Goal: Information Seeking & Learning: Learn about a topic

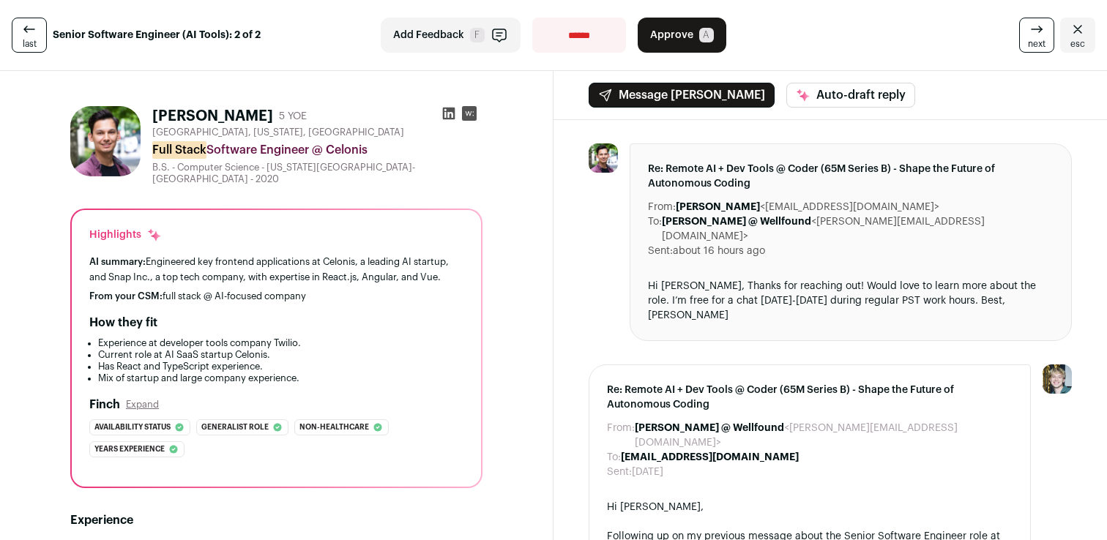
click at [714, 280] on div "Hi [PERSON_NAME], Thanks for reaching out! Would love to learn more about the r…" at bounding box center [851, 301] width 406 height 44
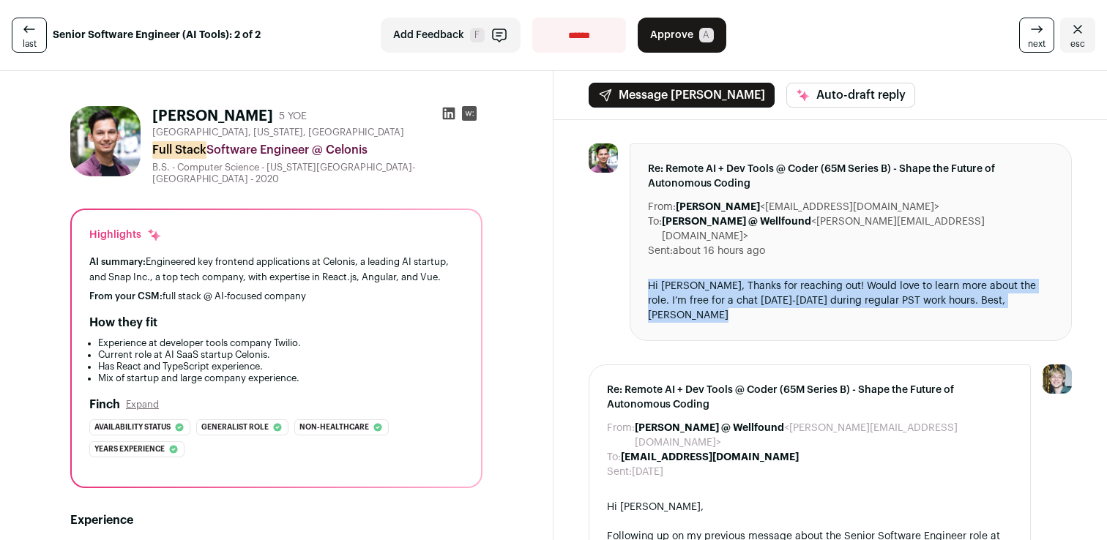
click at [714, 280] on div "Hi [PERSON_NAME], Thanks for reaching out! Would love to learn more about the r…" at bounding box center [851, 301] width 406 height 44
click at [703, 291] on div "Hi [PERSON_NAME], Thanks for reaching out! Would love to learn more about the r…" at bounding box center [851, 301] width 406 height 44
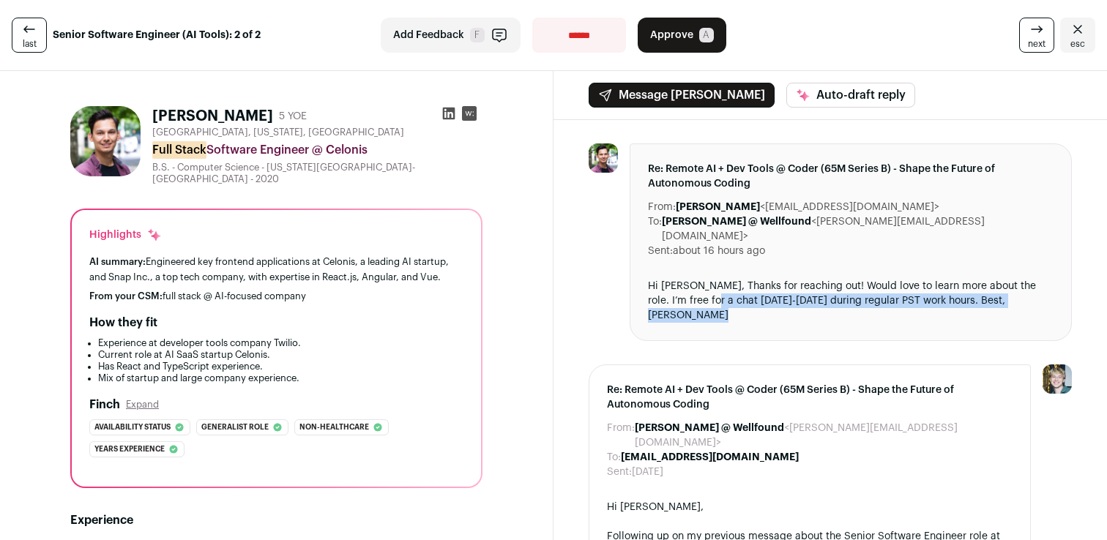
drag, startPoint x: 703, startPoint y: 291, endPoint x: 748, endPoint y: 295, distance: 44.9
click at [748, 295] on div "Hi [PERSON_NAME], Thanks for reaching out! Would love to learn more about the r…" at bounding box center [851, 301] width 406 height 44
click at [747, 295] on div "Hi [PERSON_NAME], Thanks for reaching out! Would love to learn more about the r…" at bounding box center [851, 301] width 406 height 44
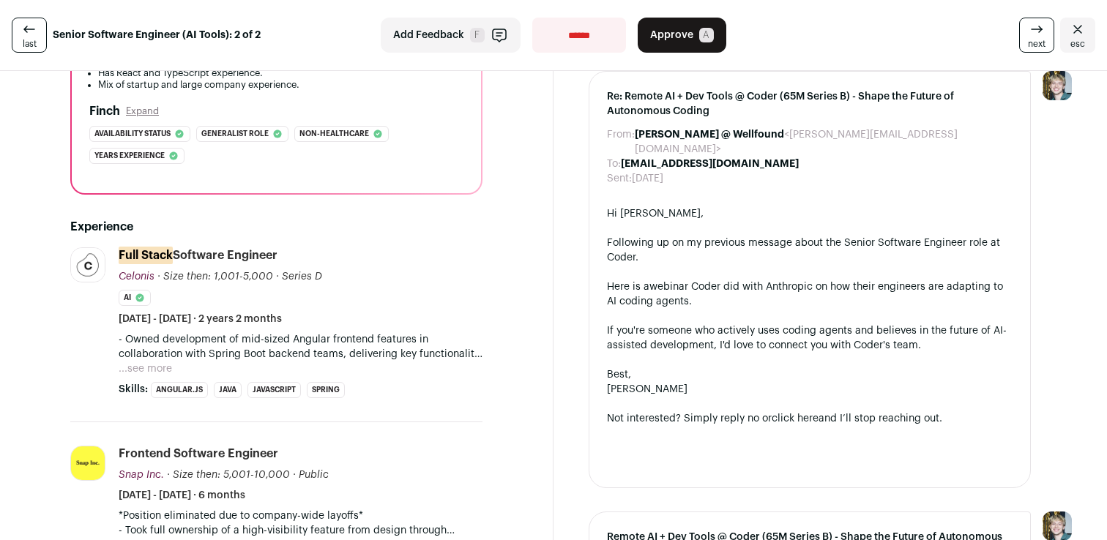
scroll to position [368, 0]
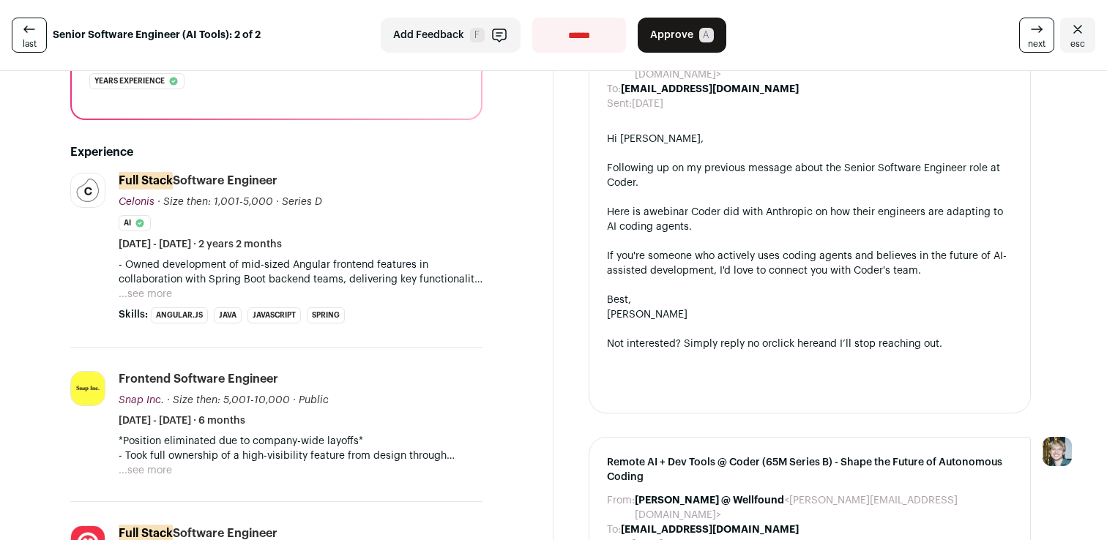
click at [145, 287] on button "...see more" at bounding box center [145, 294] width 53 height 15
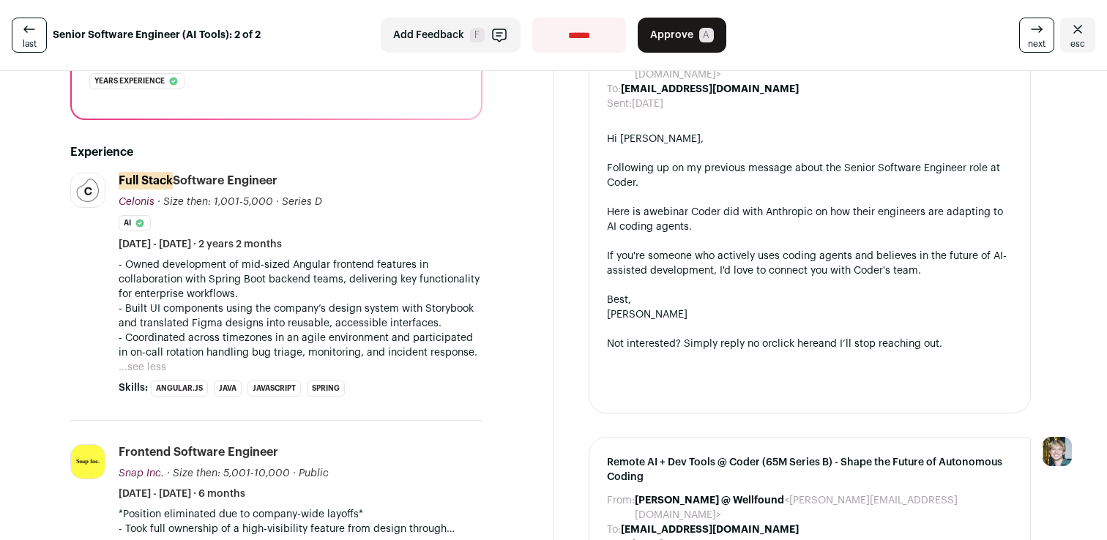
click at [133, 258] on p "- Owned development of mid-sized Angular frontend features in collaboration wit…" at bounding box center [301, 280] width 364 height 44
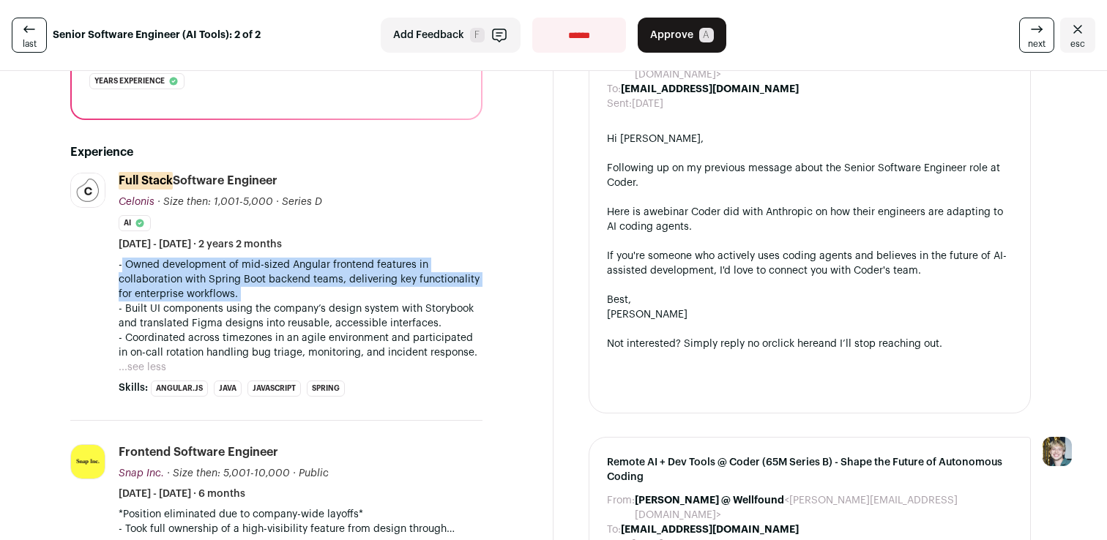
drag, startPoint x: 133, startPoint y: 255, endPoint x: 236, endPoint y: 259, distance: 103.3
click at [237, 259] on p "- Owned development of mid-sized Angular frontend features in collaboration wit…" at bounding box center [301, 280] width 364 height 44
click at [236, 259] on p "- Owned development of mid-sized Angular frontend features in collaboration wit…" at bounding box center [301, 280] width 364 height 44
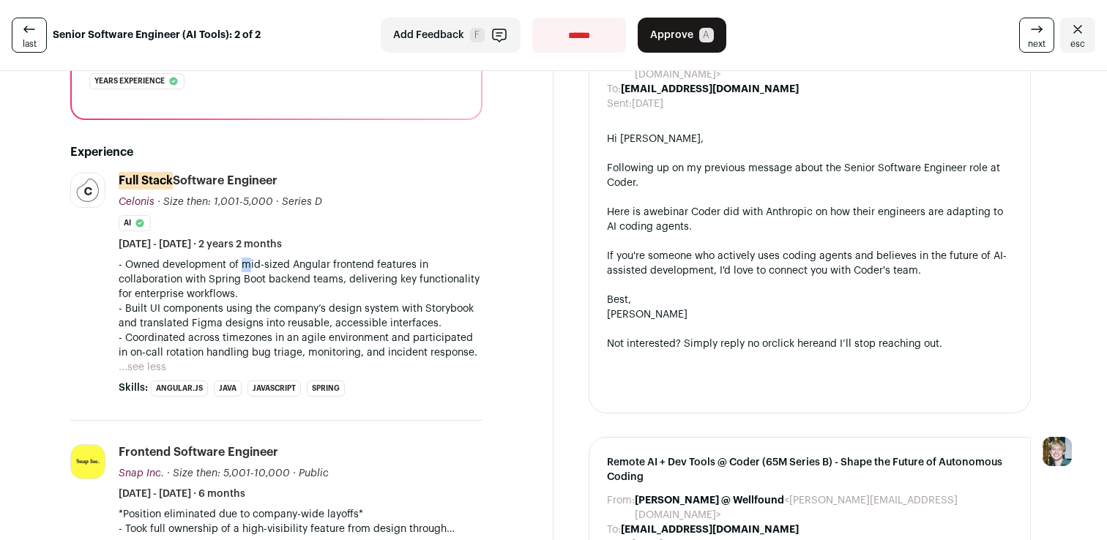
click at [236, 259] on p "- Owned development of mid-sized Angular frontend features in collaboration wit…" at bounding box center [301, 280] width 364 height 44
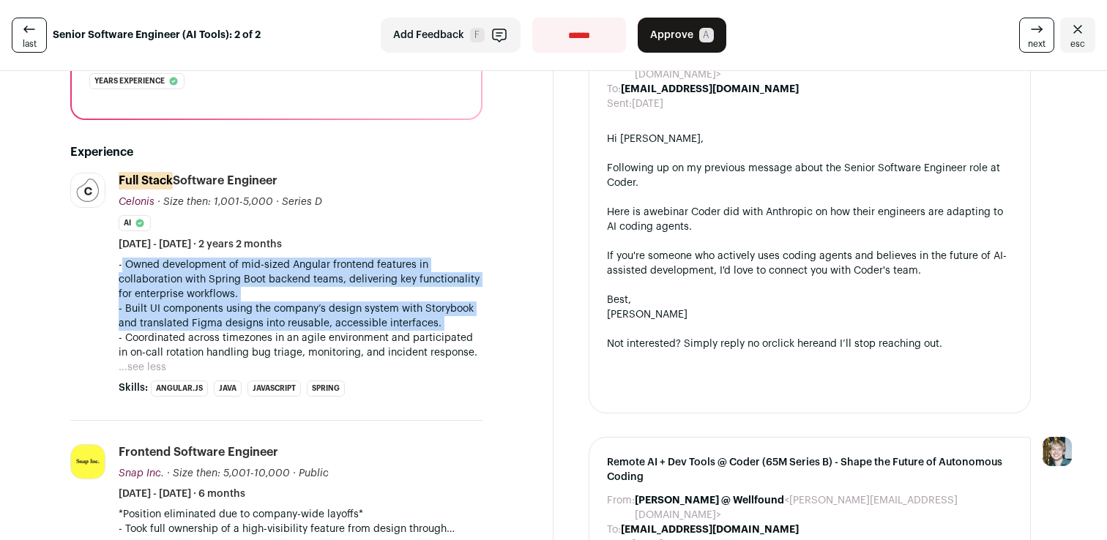
drag, startPoint x: 236, startPoint y: 259, endPoint x: 251, endPoint y: 294, distance: 37.4
click at [251, 294] on div "- Owned development of mid-sized Angular frontend features in collaboration wit…" at bounding box center [301, 309] width 364 height 102
click at [251, 302] on p "- Built UI components using the company’s design system with Storybook and tran…" at bounding box center [301, 316] width 364 height 29
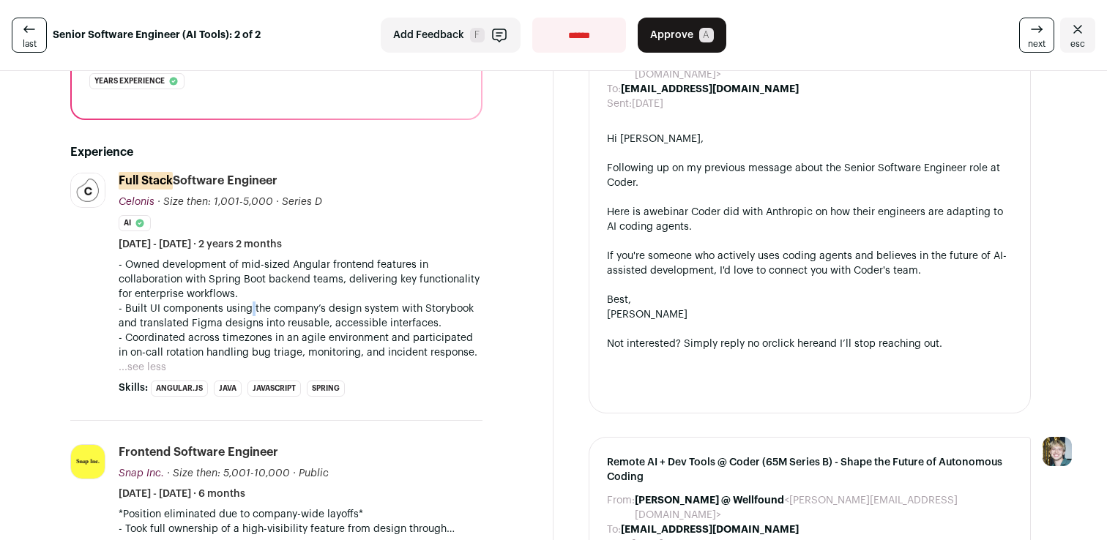
click at [251, 302] on p "- Built UI components using the company’s design system with Storybook and tran…" at bounding box center [301, 316] width 364 height 29
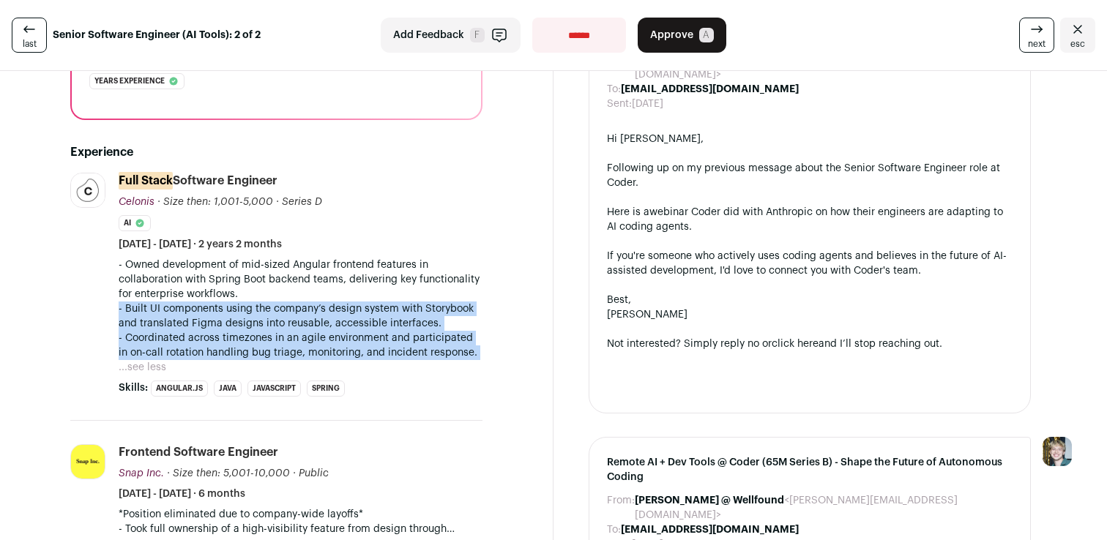
drag, startPoint x: 251, startPoint y: 294, endPoint x: 272, endPoint y: 332, distance: 43.6
click at [272, 332] on div "- Owned development of mid-sized Angular frontend features in collaboration wit…" at bounding box center [301, 309] width 364 height 102
click at [272, 332] on p "- Coordinated across timezones in an agile environment and participated in on-c…" at bounding box center [301, 345] width 364 height 29
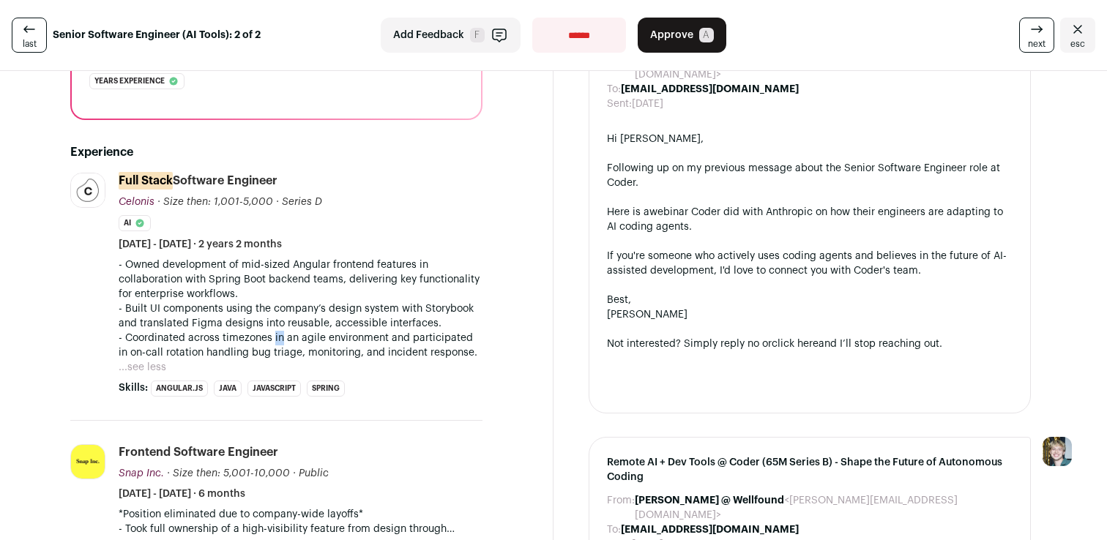
click at [272, 332] on p "- Coordinated across timezones in an agile environment and participated in on-c…" at bounding box center [301, 345] width 364 height 29
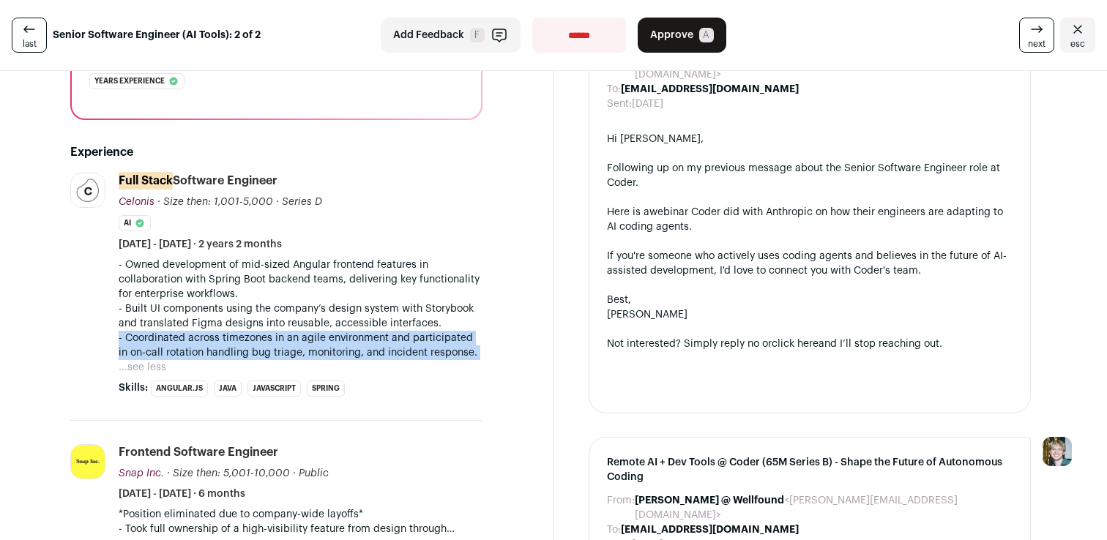
click at [272, 332] on p "- Coordinated across timezones in an agile environment and participated in on-c…" at bounding box center [301, 345] width 364 height 29
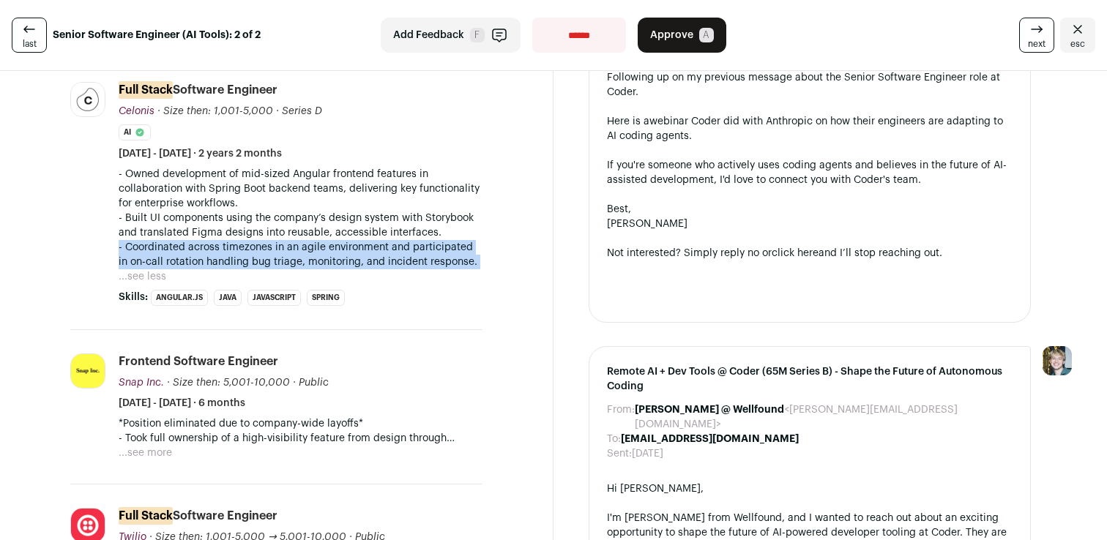
scroll to position [531, 0]
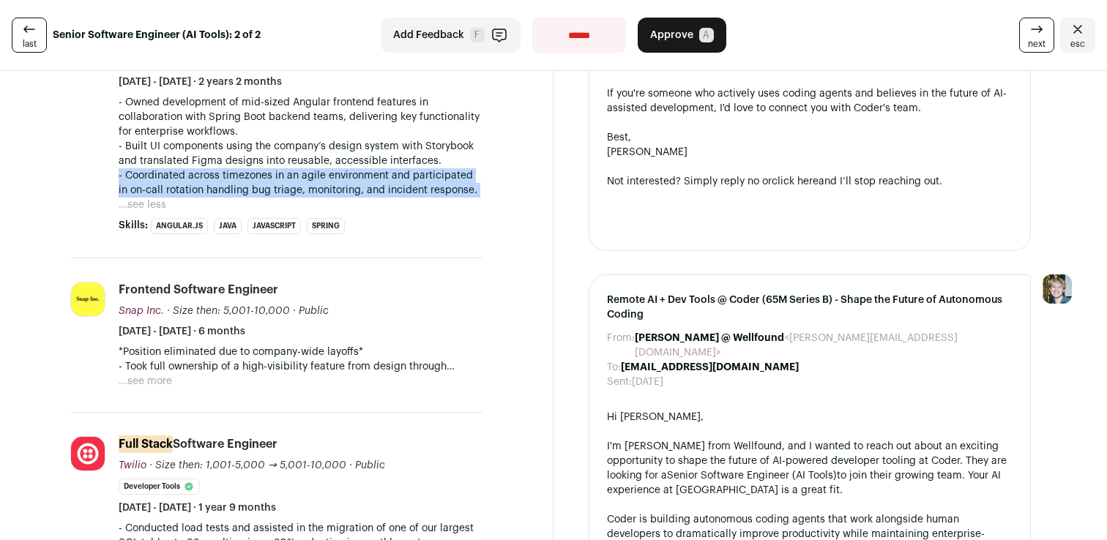
click at [157, 374] on button "...see more" at bounding box center [145, 381] width 53 height 15
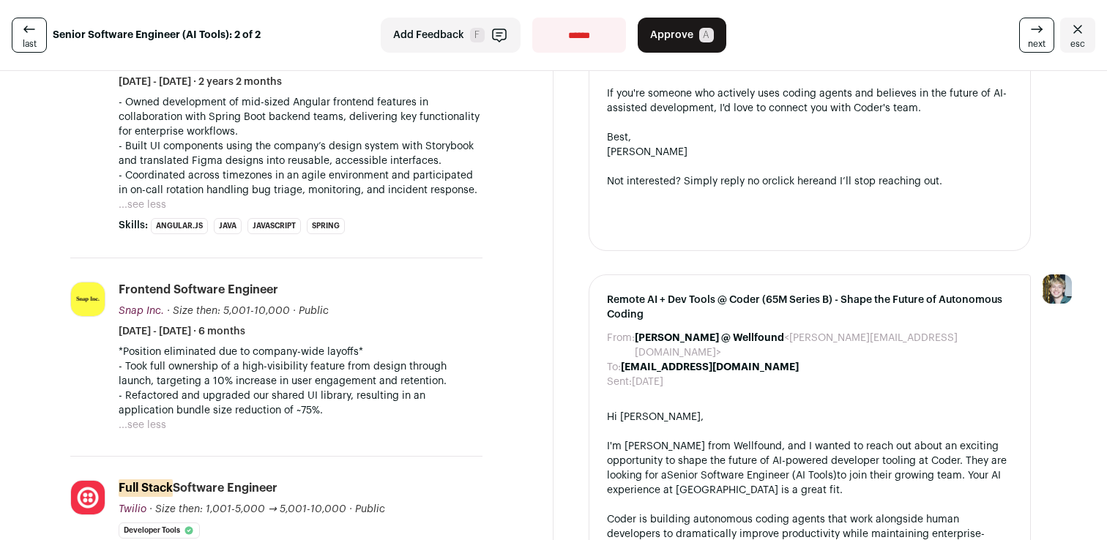
click at [165, 362] on p "- Took full ownership of a high-visibility feature from design through launch, …" at bounding box center [301, 373] width 364 height 29
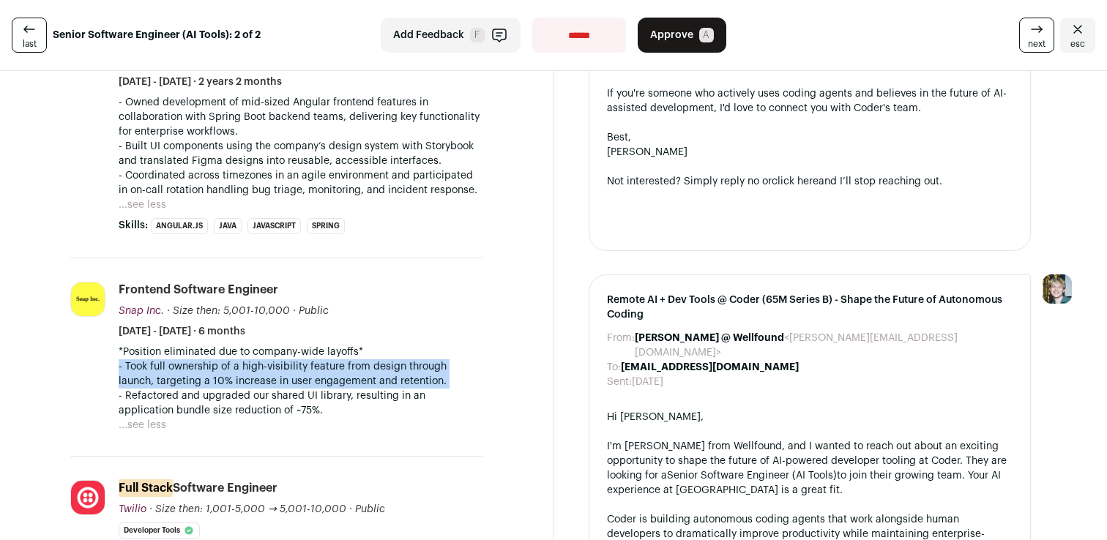
click at [165, 362] on p "- Took full ownership of a high-visibility feature from design through launch, …" at bounding box center [301, 373] width 364 height 29
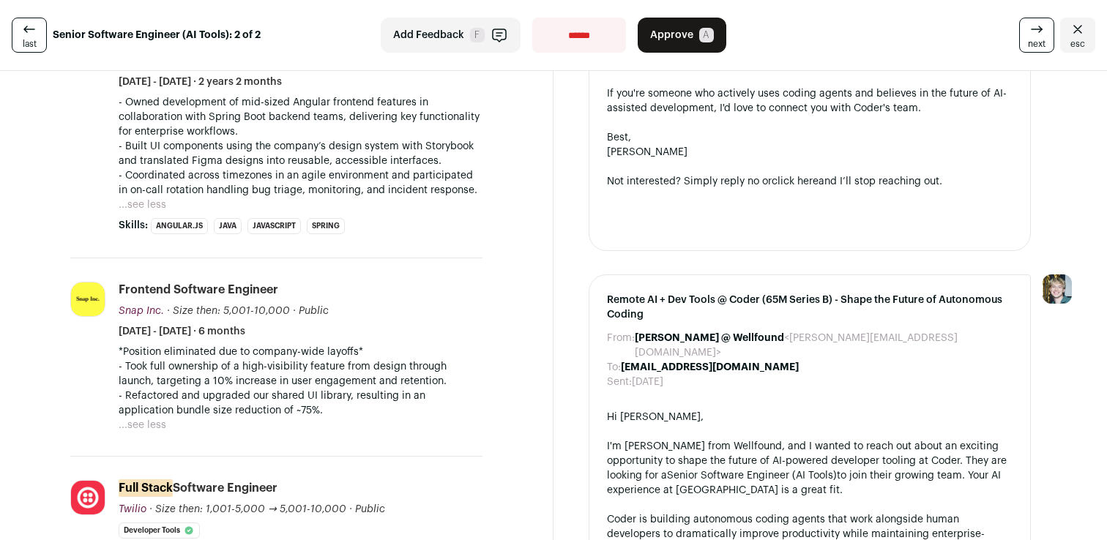
click at [157, 389] on p "- Refactored and upgraded our shared UI library, resulting in an application bu…" at bounding box center [301, 403] width 364 height 29
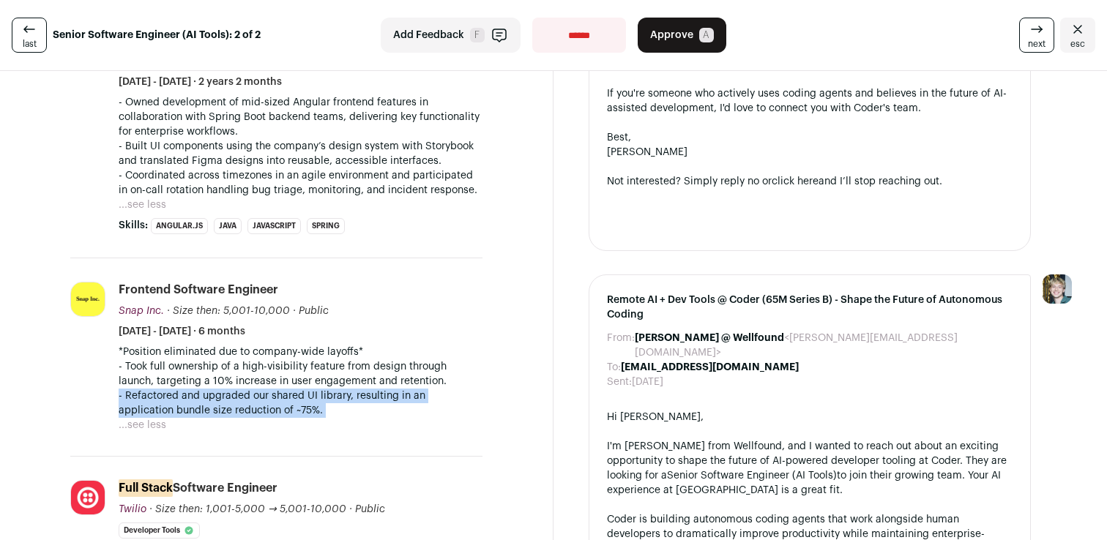
click at [157, 389] on p "- Refactored and upgraded our shared UI library, resulting in an application bu…" at bounding box center [301, 403] width 364 height 29
click at [141, 389] on p "- Refactored and upgraded our shared UI library, resulting in an application bu…" at bounding box center [301, 403] width 364 height 29
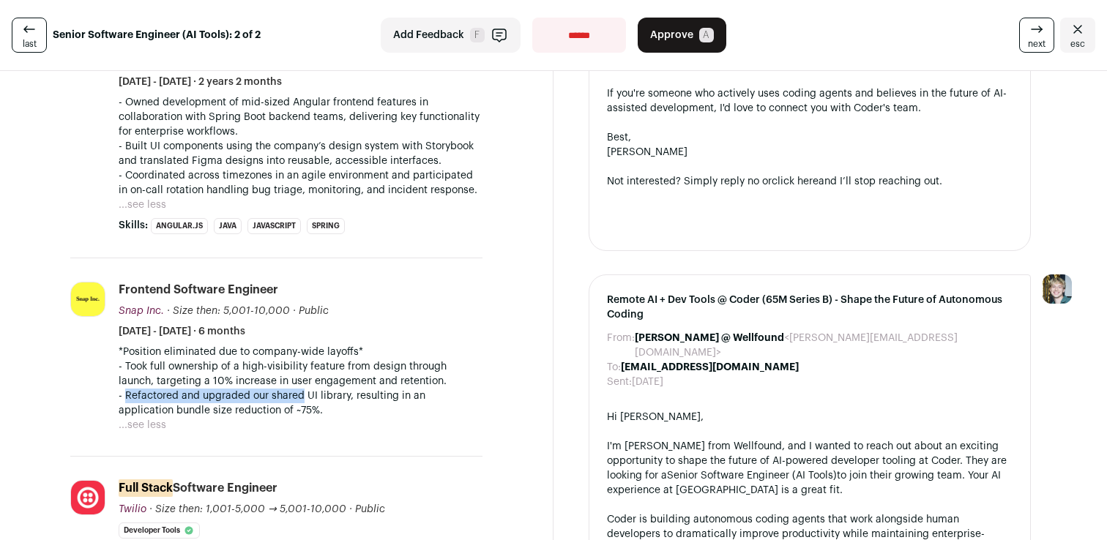
drag, startPoint x: 141, startPoint y: 387, endPoint x: 287, endPoint y: 394, distance: 145.9
click at [288, 394] on p "- Refactored and upgraded our shared UI library, resulting in an application bu…" at bounding box center [301, 403] width 364 height 29
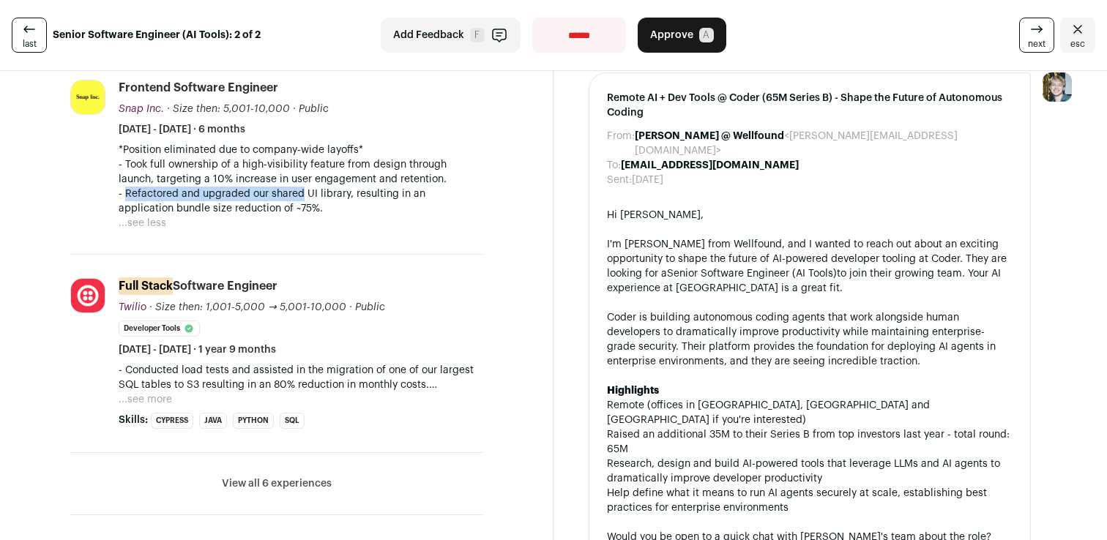
scroll to position [820, 0]
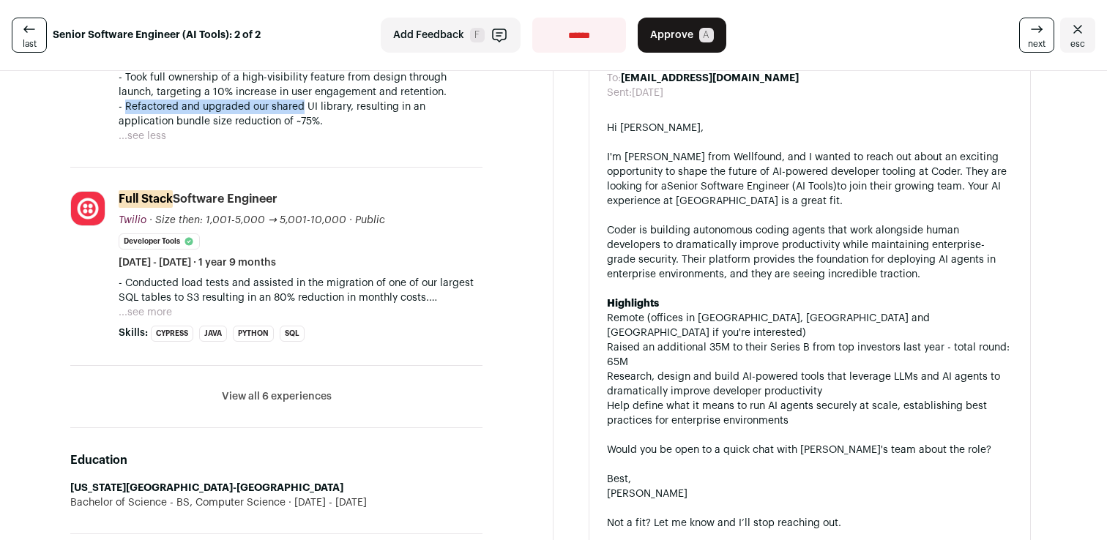
click at [163, 308] on button "...see more" at bounding box center [145, 312] width 53 height 15
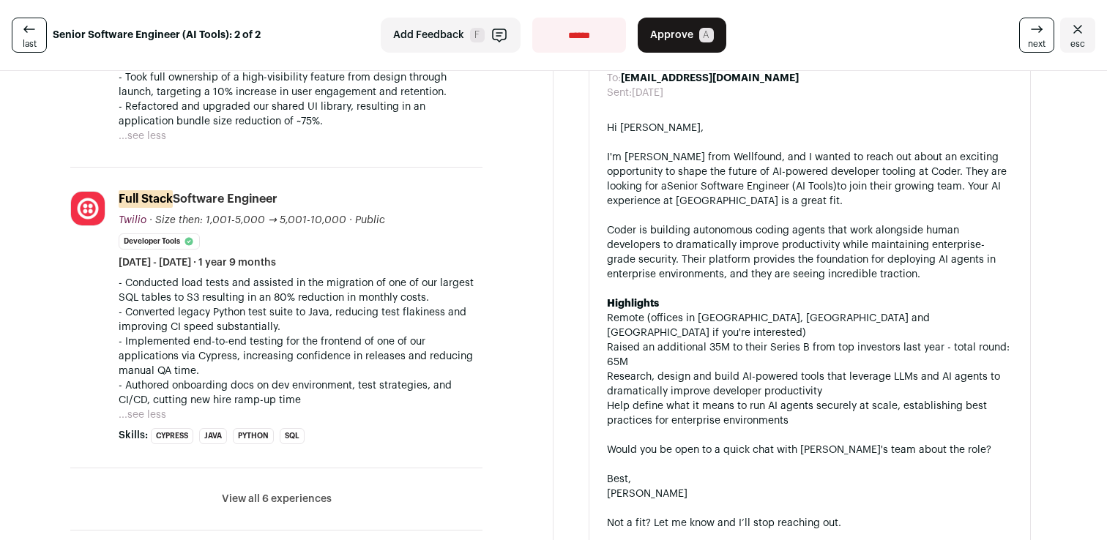
click at [220, 276] on p "- Conducted load tests and assisted in the migration of one of our largest SQL …" at bounding box center [301, 290] width 364 height 29
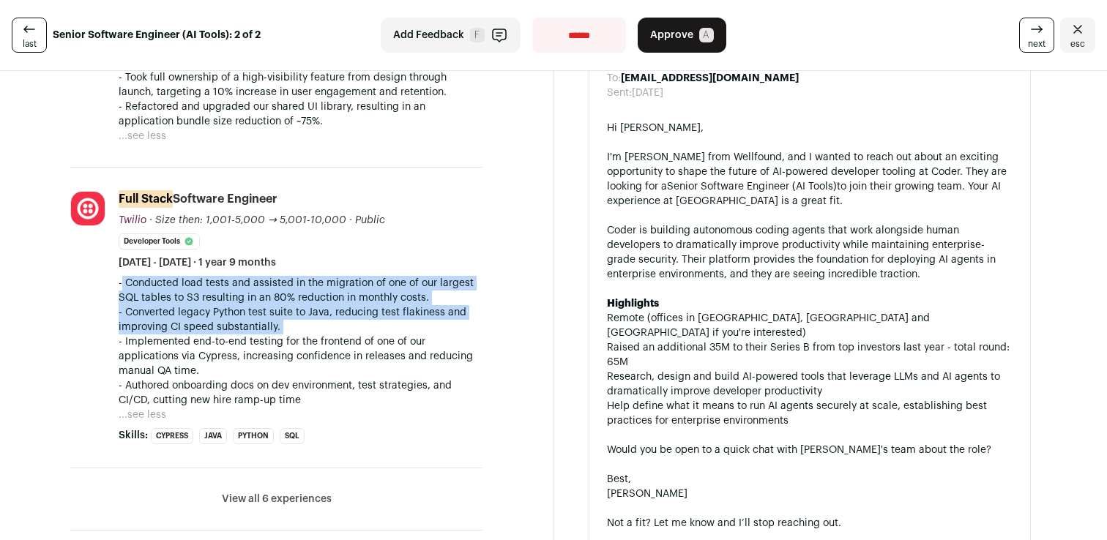
drag, startPoint x: 220, startPoint y: 271, endPoint x: 220, endPoint y: 319, distance: 48.3
click at [220, 319] on div "- Conducted load tests and assisted in the migration of one of our largest SQL …" at bounding box center [301, 342] width 364 height 132
click at [220, 319] on p "- Converted legacy Python test suite to Java, reducing test flakiness and impro…" at bounding box center [301, 319] width 364 height 29
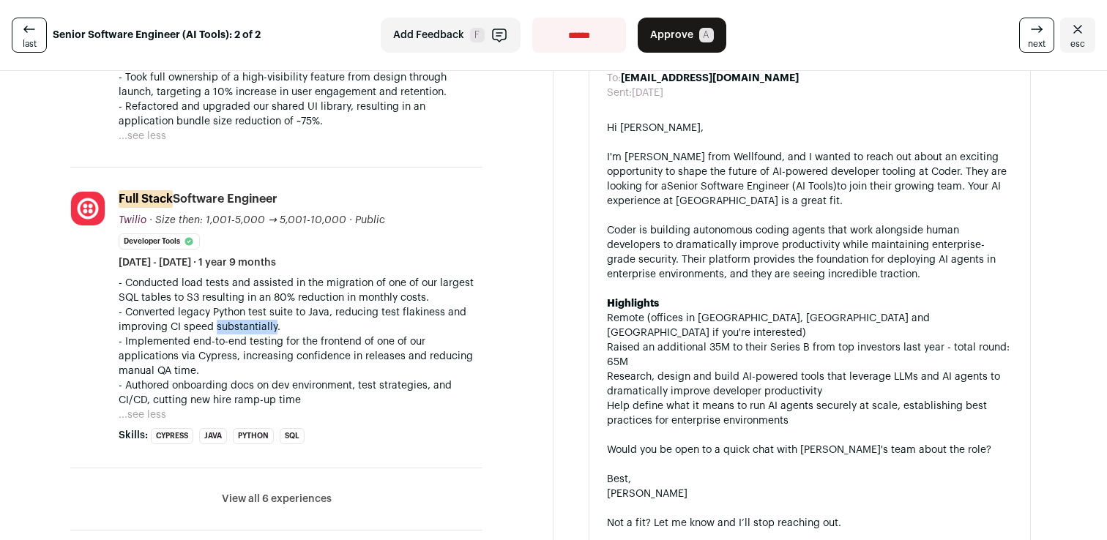
click at [220, 319] on p "- Converted legacy Python test suite to Java, reducing test flakiness and impro…" at bounding box center [301, 319] width 364 height 29
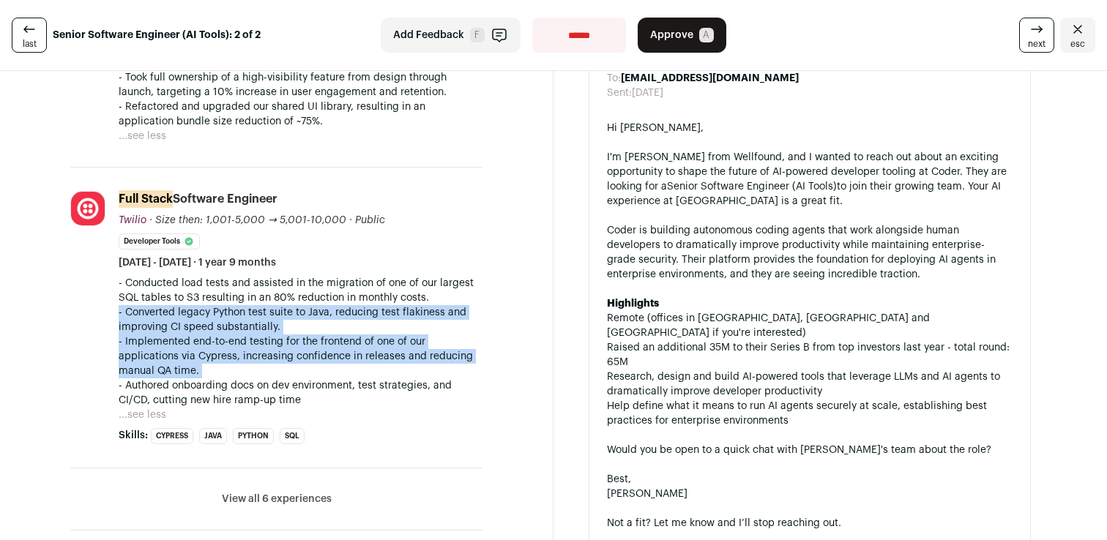
drag, startPoint x: 220, startPoint y: 319, endPoint x: 220, endPoint y: 356, distance: 36.6
click at [220, 356] on div "- Conducted load tests and assisted in the migration of one of our largest SQL …" at bounding box center [301, 342] width 364 height 132
click at [220, 356] on p "- Implemented end-to-end testing for the frontend of one of our applications vi…" at bounding box center [301, 357] width 364 height 44
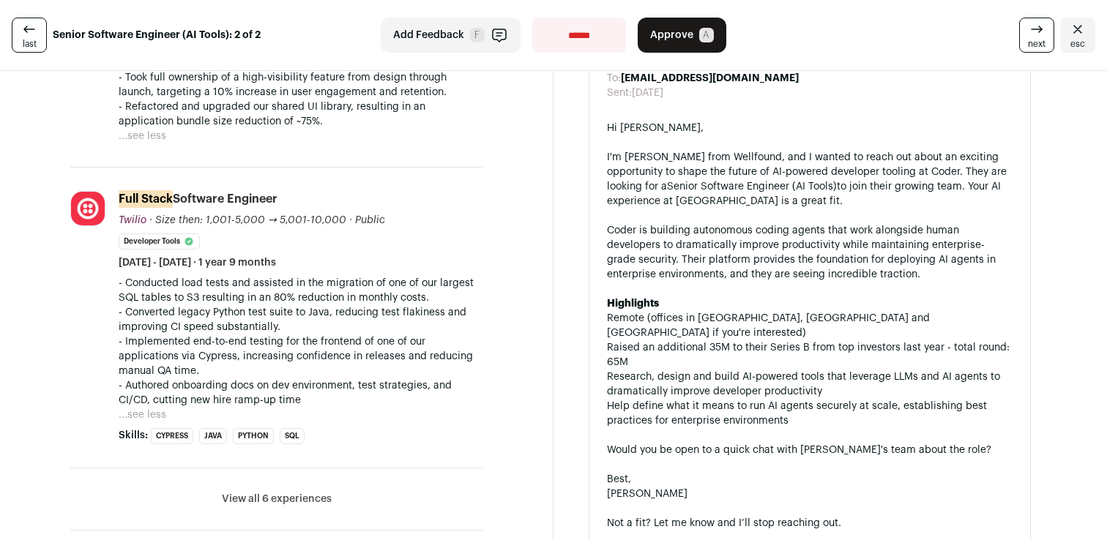
click at [220, 356] on p "- Implemented end-to-end testing for the frontend of one of our applications vi…" at bounding box center [301, 357] width 364 height 44
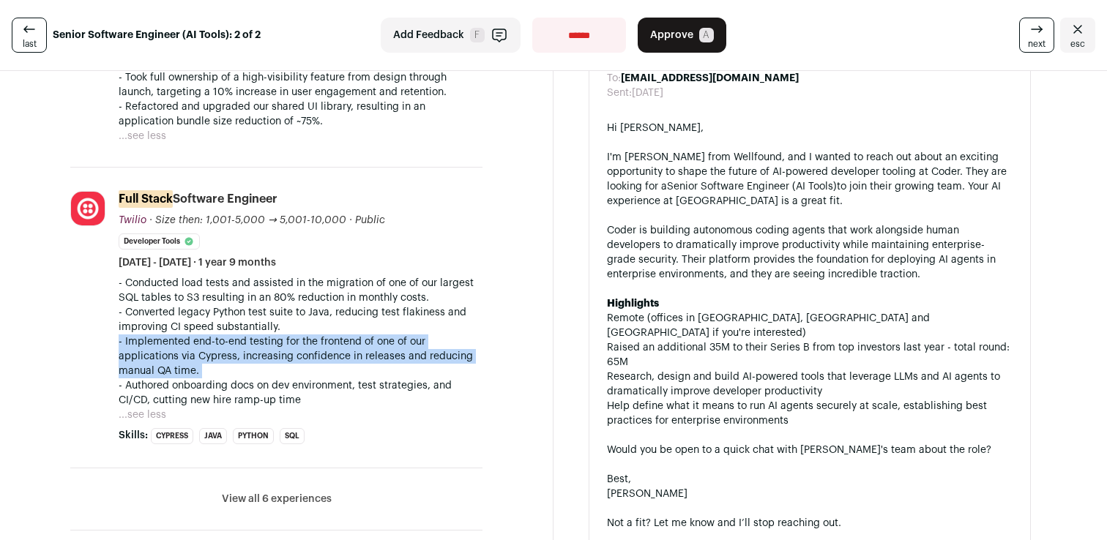
click at [220, 356] on p "- Implemented end-to-end testing for the frontend of one of our applications vi…" at bounding box center [301, 357] width 364 height 44
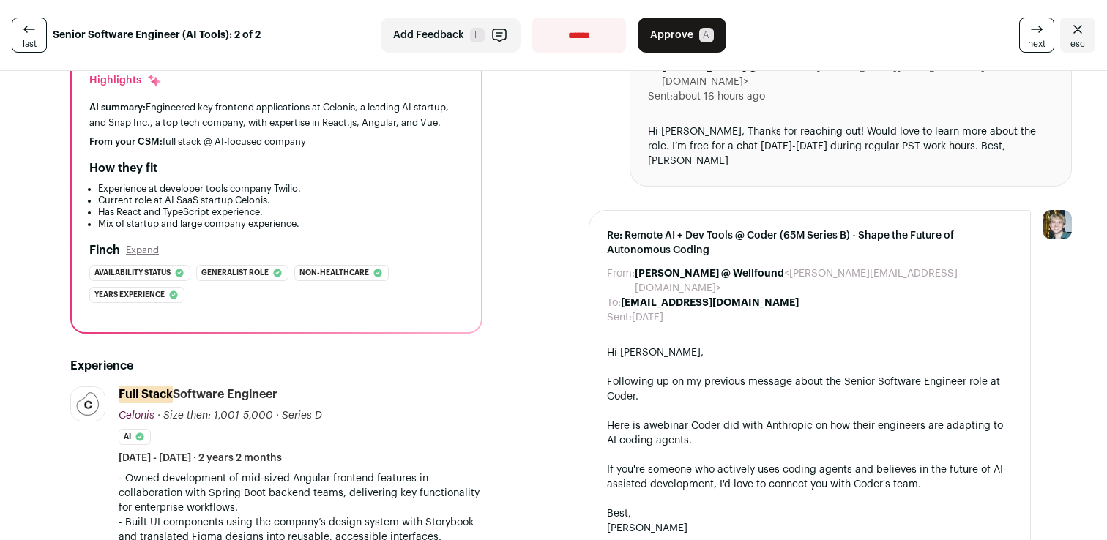
scroll to position [110, 0]
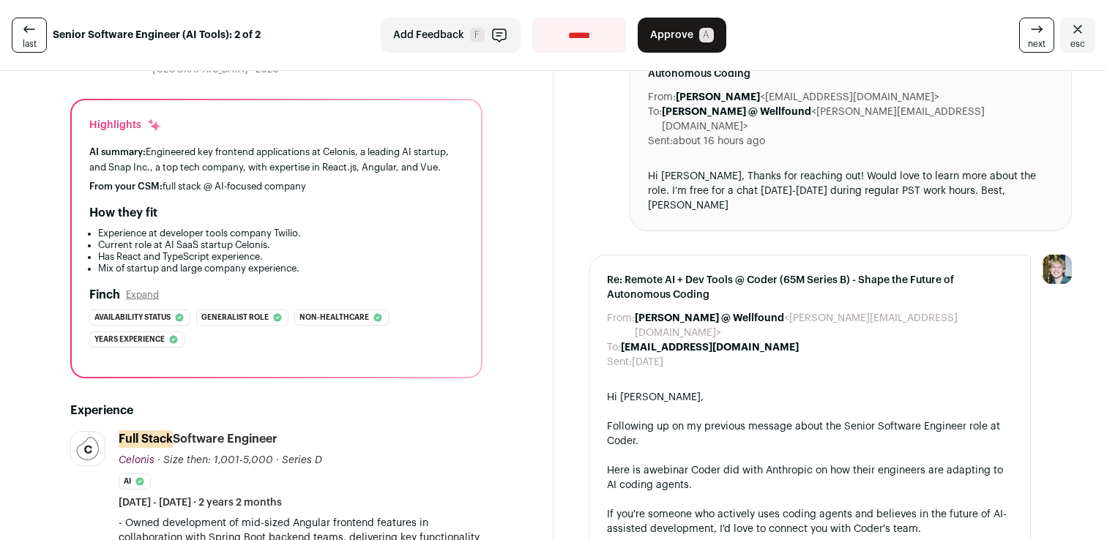
click at [317, 263] on li "Mix of startup and large company experience." at bounding box center [280, 269] width 365 height 12
drag, startPoint x: 317, startPoint y: 261, endPoint x: 374, endPoint y: 185, distance: 94.6
click at [373, 185] on div "Highlights AI summary: Engineered key frontend applications at Celonis, a leadi…" at bounding box center [276, 238] width 409 height 277
click at [374, 185] on div "Highlights AI summary: Engineered key frontend applications at Celonis, a leadi…" at bounding box center [276, 238] width 409 height 277
